Goal: Task Accomplishment & Management: Use online tool/utility

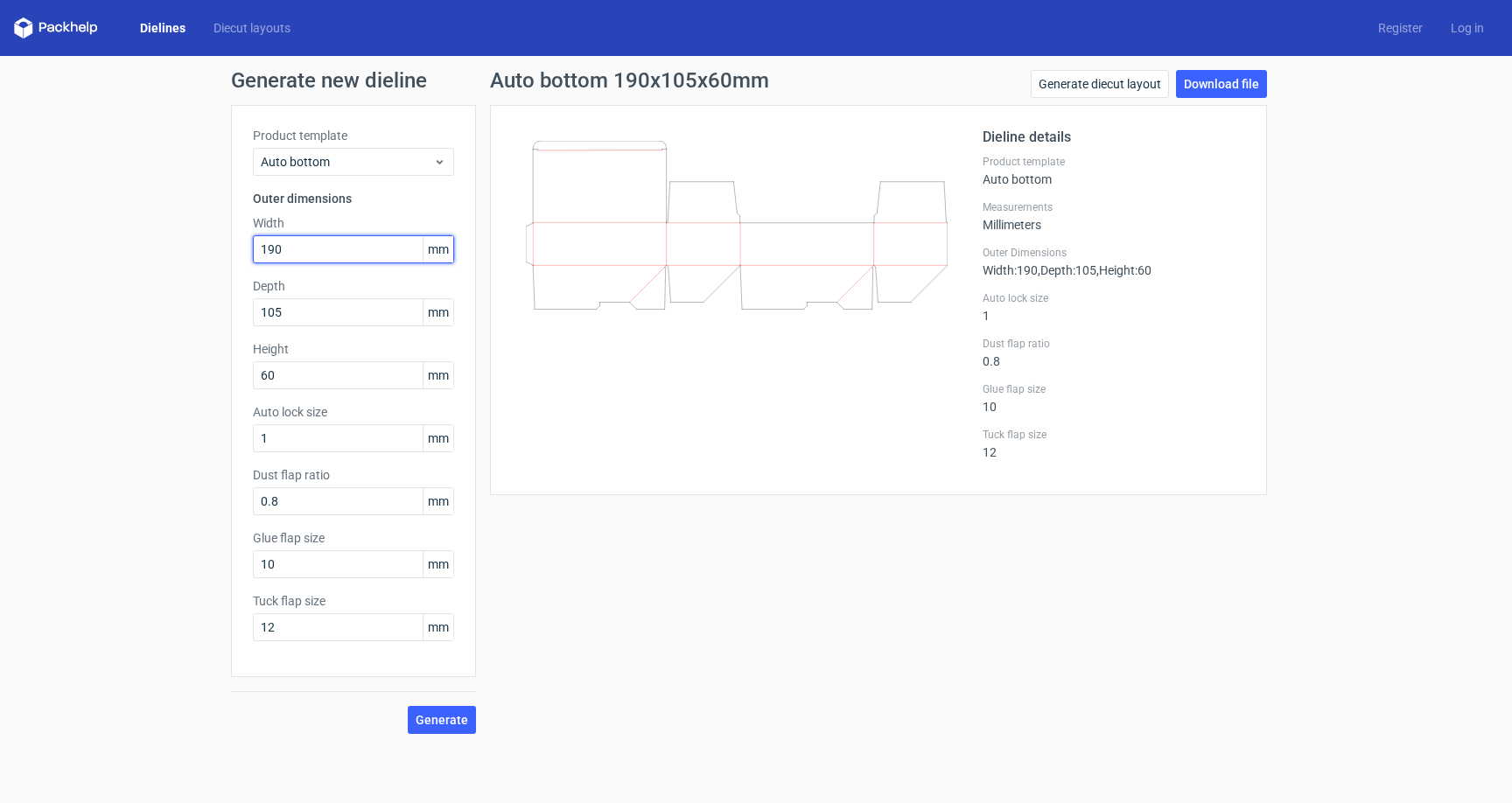
drag, startPoint x: 304, startPoint y: 244, endPoint x: 244, endPoint y: 242, distance: 60.0
click at [244, 242] on div "Product template Auto bottom Outer dimensions Width 190 mm Depth 105 mm Height …" at bounding box center [353, 391] width 245 height 572
type input "235"
click at [326, 322] on input "105" at bounding box center [354, 312] width 202 height 28
drag, startPoint x: 322, startPoint y: 316, endPoint x: 227, endPoint y: 310, distance: 95.2
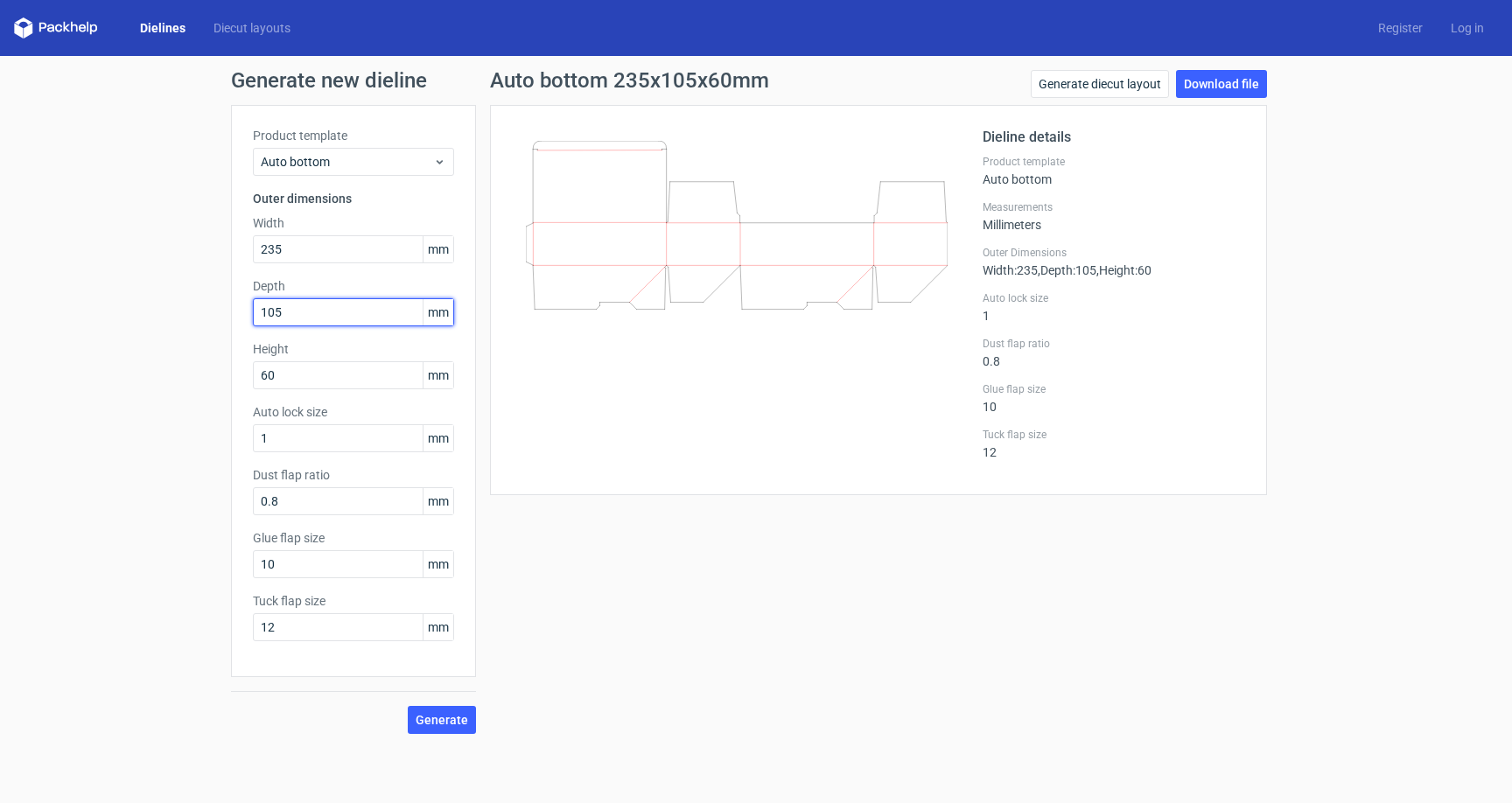
click at [227, 310] on div "Generate new dieline Product template Auto bottom Outer dimensions Width 235 mm…" at bounding box center [756, 402] width 1512 height 692
type input "230"
click at [425, 709] on button "Generate" at bounding box center [442, 720] width 68 height 28
drag, startPoint x: 266, startPoint y: 251, endPoint x: 299, endPoint y: 250, distance: 33.0
click at [299, 250] on input "235" at bounding box center [354, 250] width 202 height 28
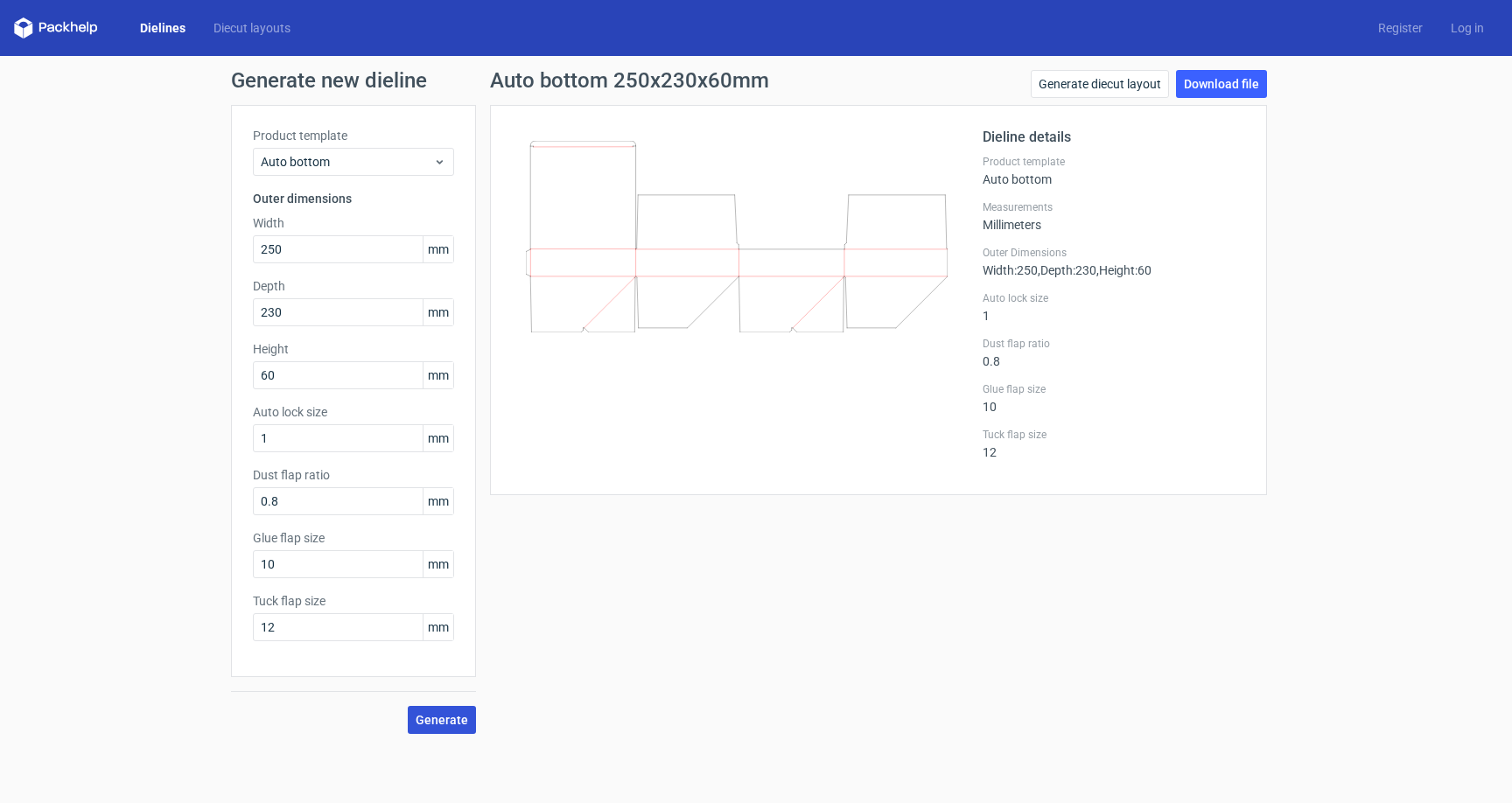
click at [445, 719] on span "Generate" at bounding box center [442, 720] width 53 height 12
click at [217, 245] on div "Generate new dieline Product template Auto bottom Outer dimensions Width 250 mm…" at bounding box center [756, 402] width 1512 height 692
type input "315"
drag, startPoint x: 282, startPoint y: 311, endPoint x: 241, endPoint y: 309, distance: 41.0
click at [241, 309] on div "Product template Auto bottom Outer dimensions Width 315 mm Depth 230 mm Height …" at bounding box center [353, 391] width 245 height 572
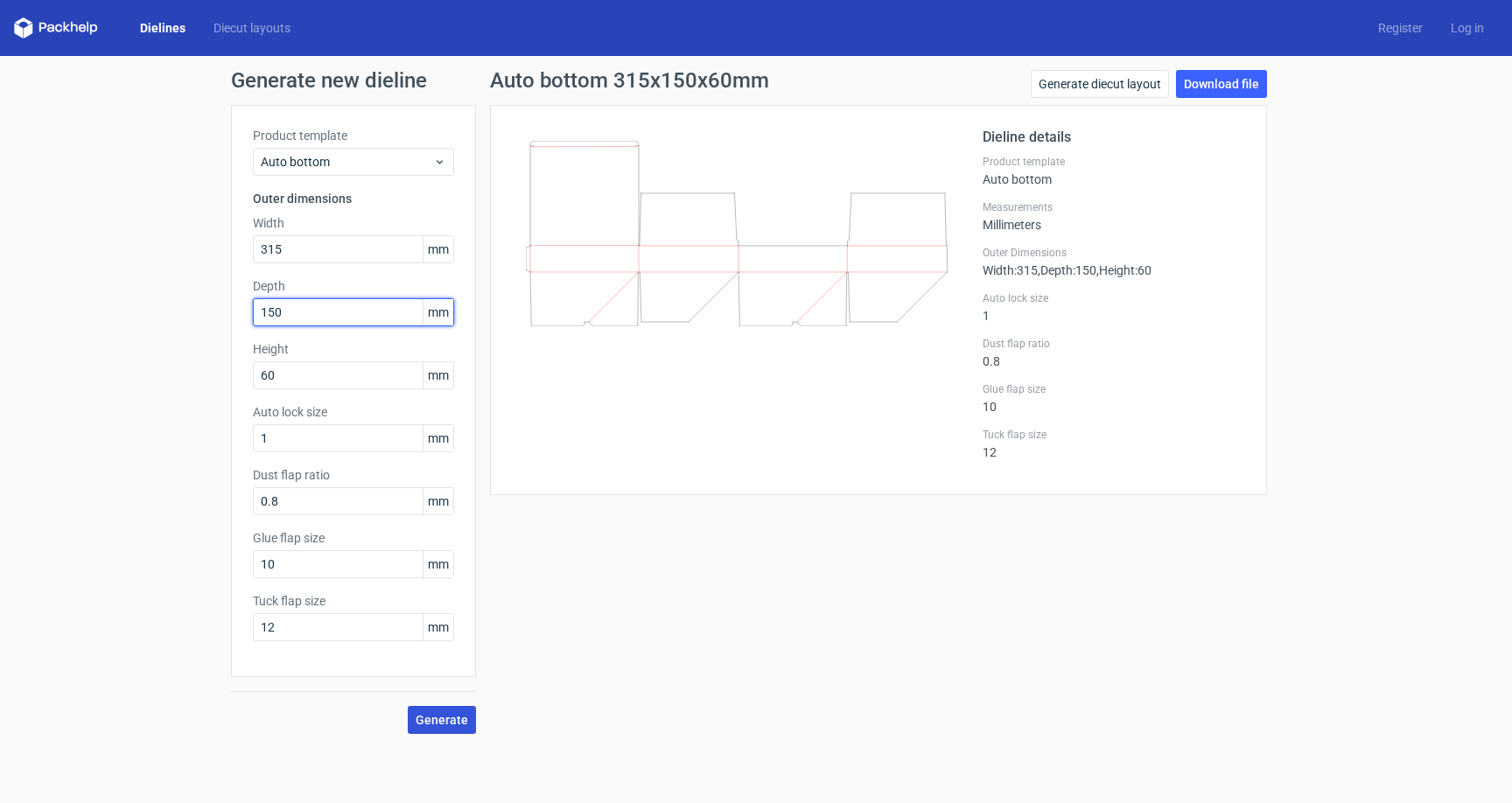
type input "150"
click at [434, 711] on button "Generate" at bounding box center [442, 720] width 68 height 28
drag, startPoint x: 269, startPoint y: 249, endPoint x: 302, endPoint y: 250, distance: 33.0
click at [302, 250] on input "315" at bounding box center [354, 250] width 202 height 28
type input "320"
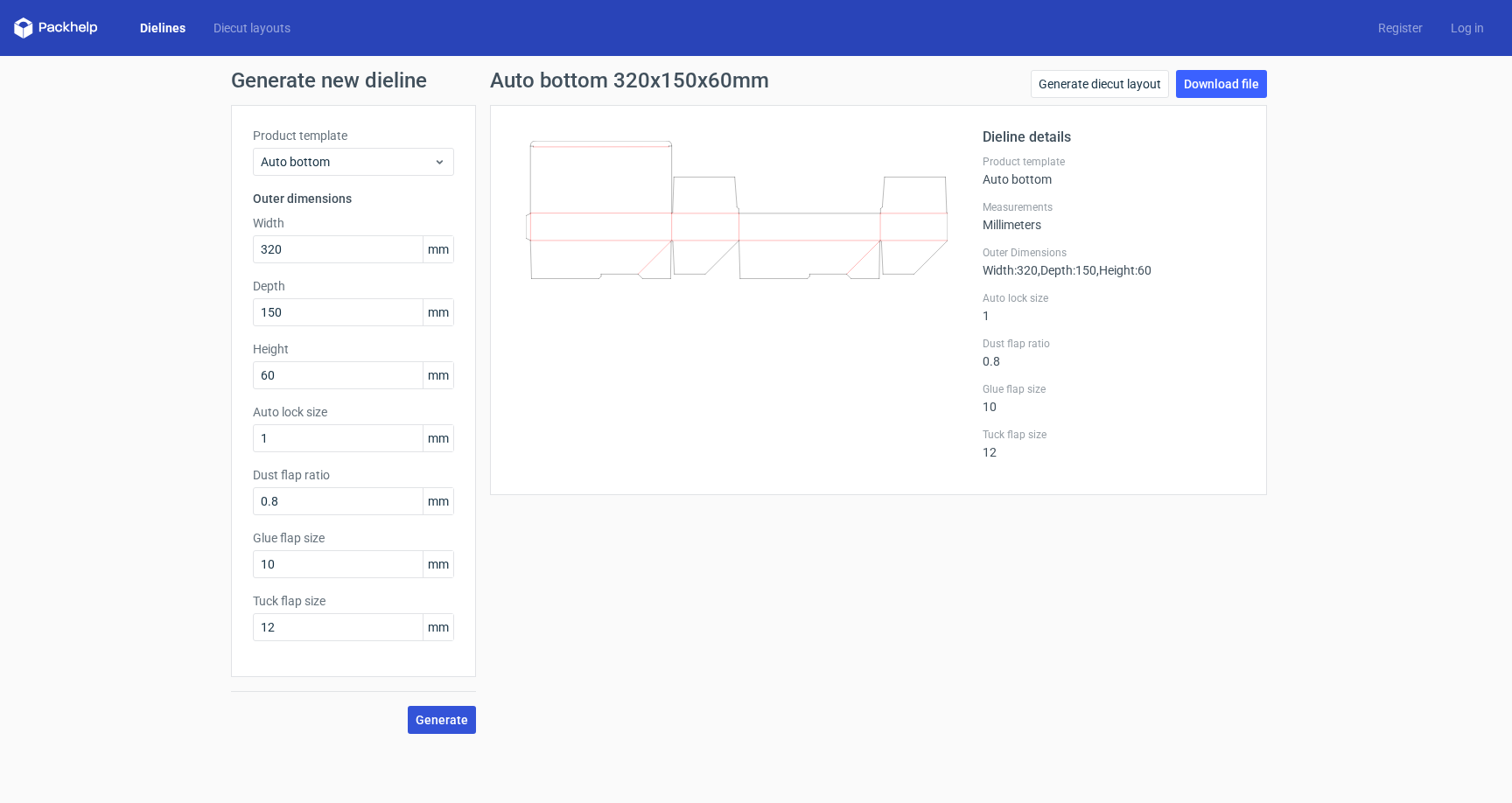
click at [432, 721] on span "Generate" at bounding box center [442, 720] width 53 height 12
click at [111, 457] on div "Generate new dieline Product template Auto bottom Outer dimensions Width 320 mm…" at bounding box center [756, 402] width 1512 height 692
click at [446, 720] on span "Generate" at bounding box center [442, 720] width 53 height 12
click at [1265, 87] on link "Download file" at bounding box center [1221, 84] width 91 height 28
